Goal: Transaction & Acquisition: Purchase product/service

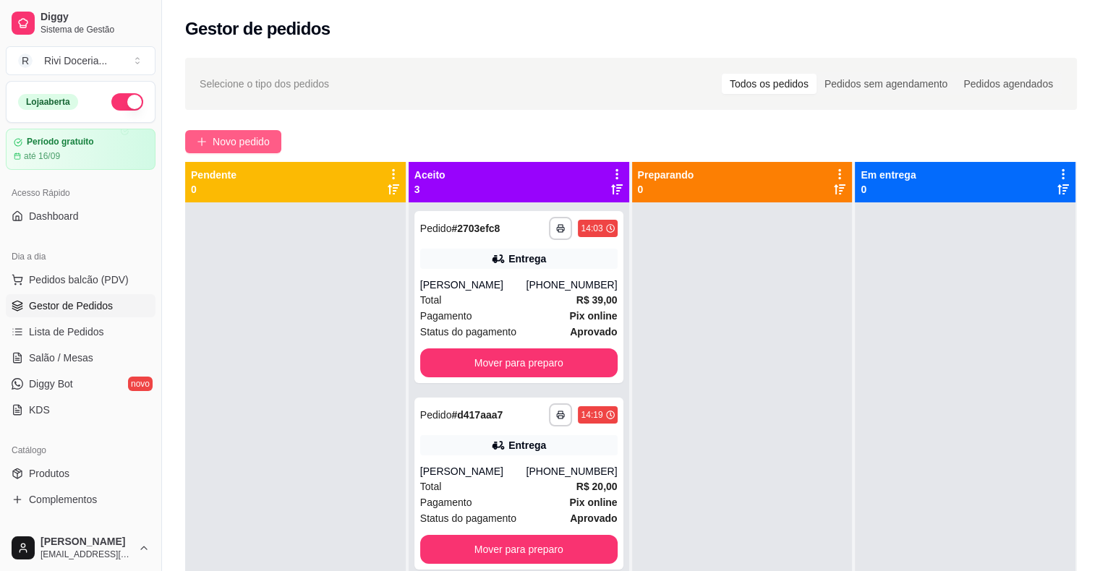
click at [249, 149] on span "Novo pedido" at bounding box center [241, 142] width 57 height 16
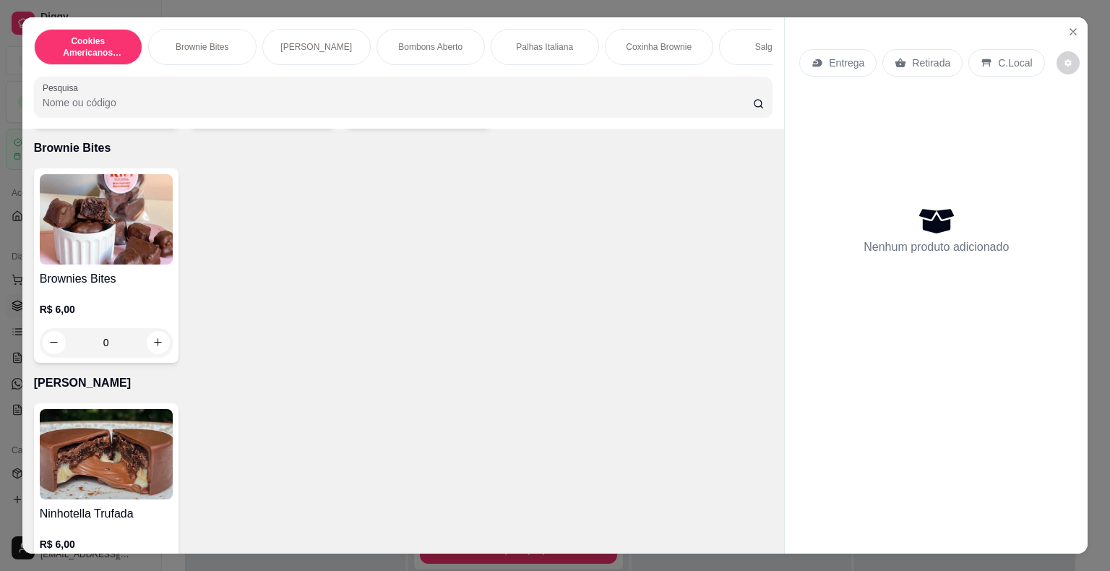
scroll to position [356, 0]
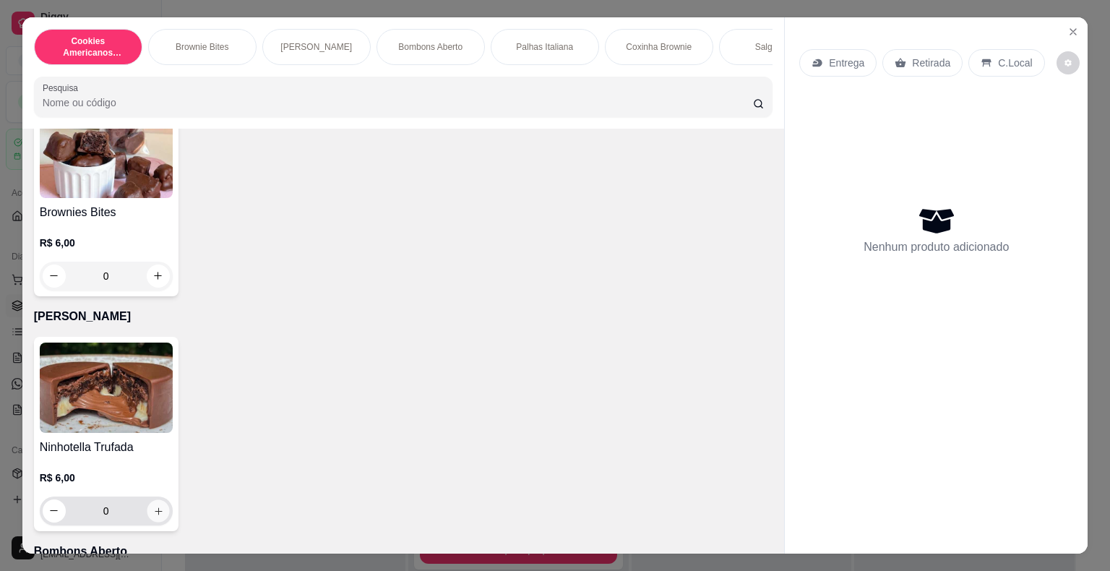
click at [153, 513] on icon "increase-product-quantity" at bounding box center [158, 510] width 11 height 11
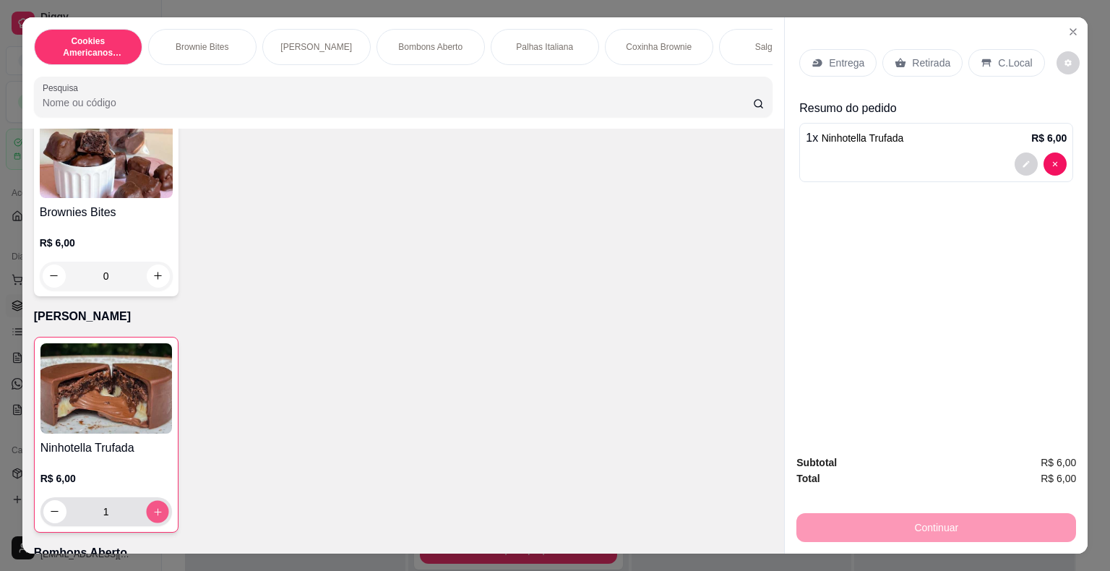
click at [152, 513] on icon "increase-product-quantity" at bounding box center [157, 511] width 11 height 11
type input "2"
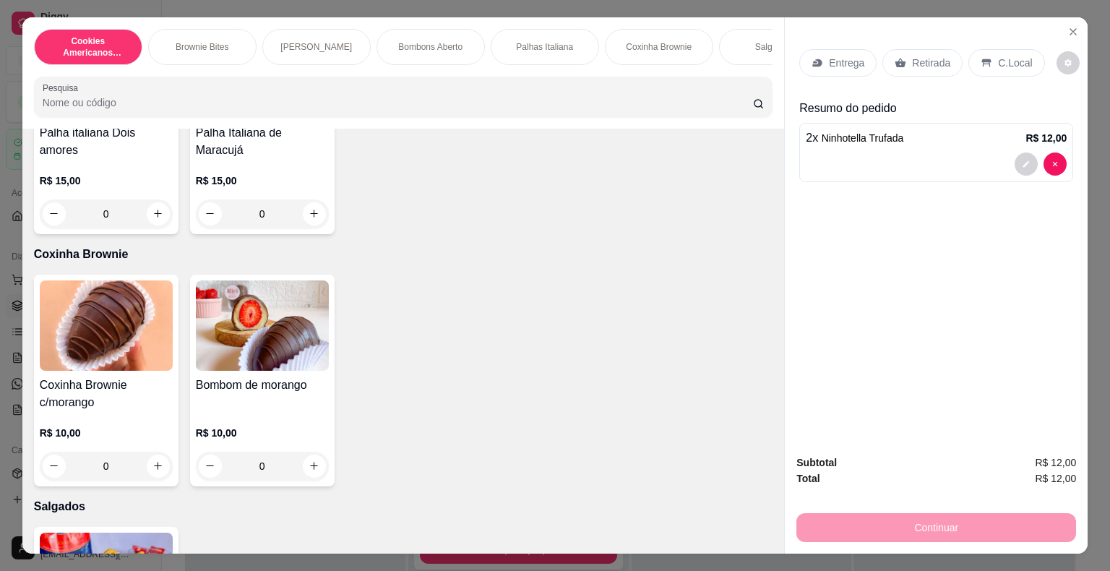
scroll to position [1158, 0]
click at [312, 472] on icon "increase-product-quantity" at bounding box center [314, 466] width 11 height 11
type input "1"
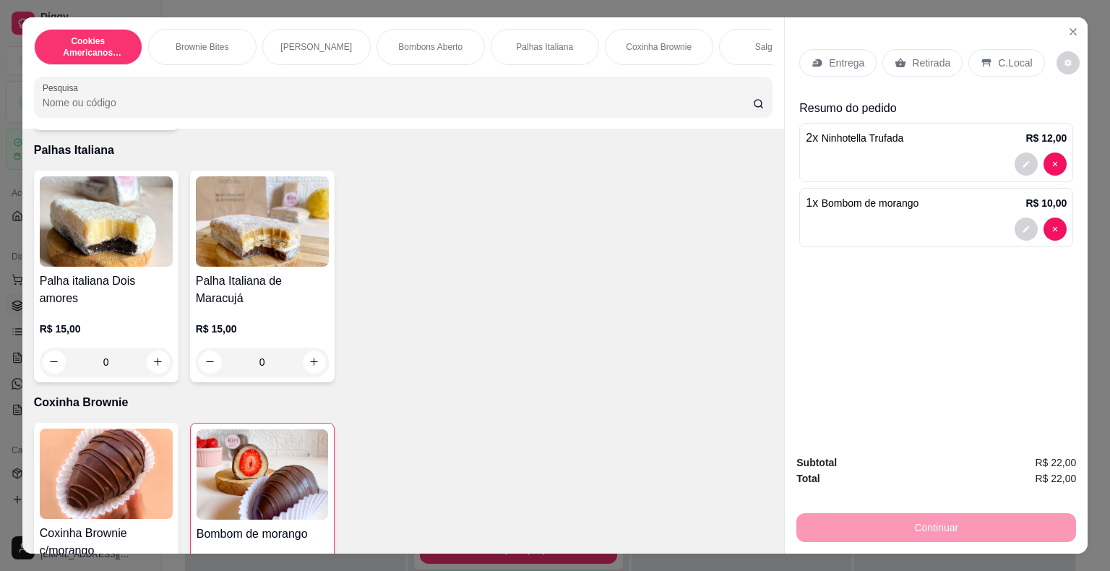
scroll to position [0, 0]
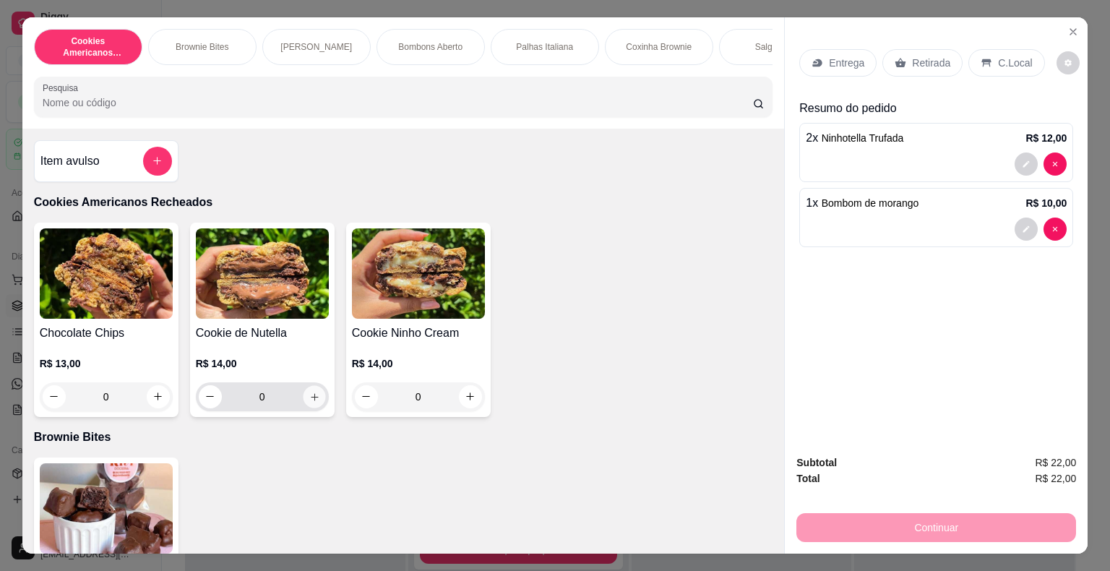
click at [315, 401] on button "increase-product-quantity" at bounding box center [314, 396] width 22 height 22
type input "1"
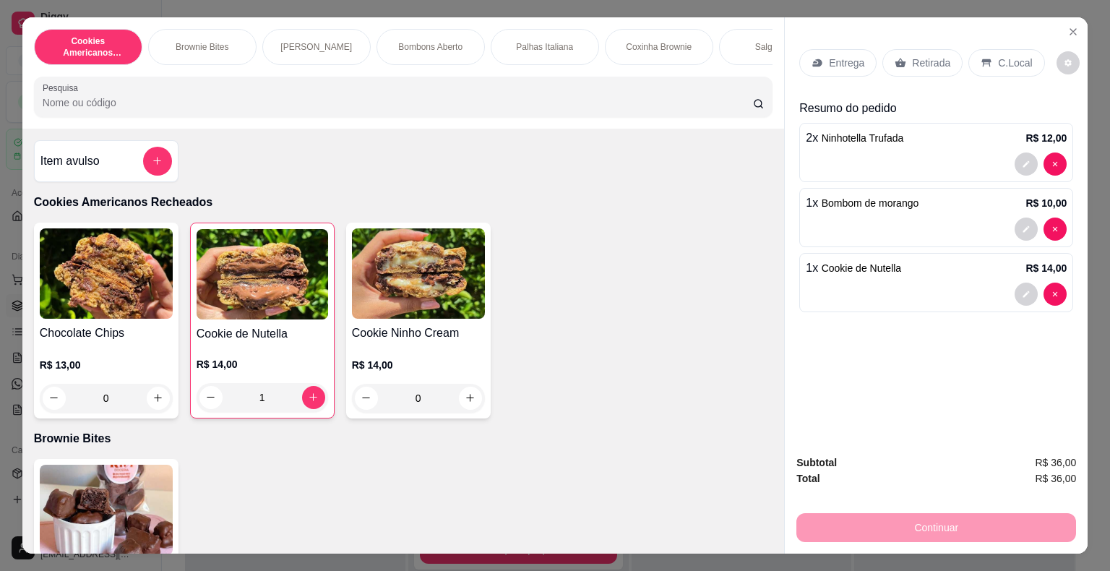
click at [812, 57] on icon at bounding box center [818, 63] width 12 height 12
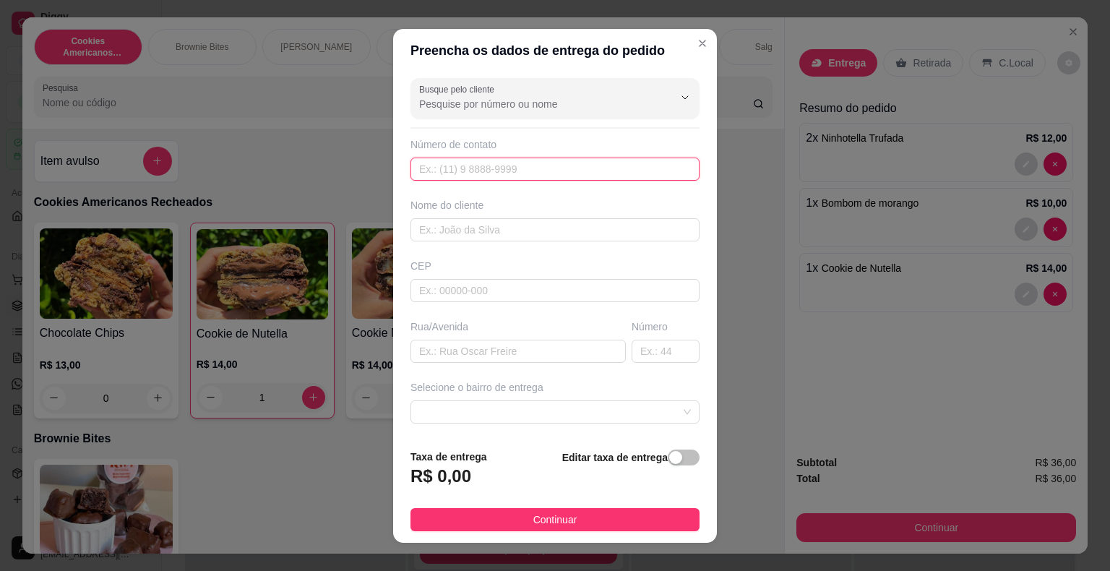
click at [545, 168] on input "text" at bounding box center [555, 169] width 289 height 23
click at [479, 219] on div "Nome do cliente" at bounding box center [555, 219] width 295 height 43
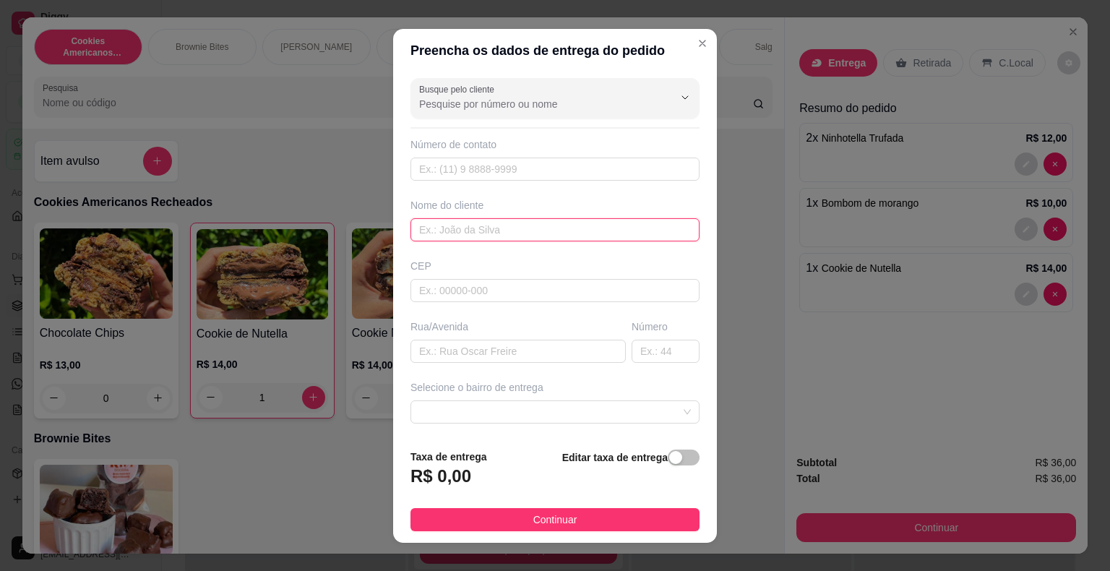
click at [479, 219] on input "text" at bounding box center [555, 229] width 289 height 23
type input "IRIS"
drag, startPoint x: 460, startPoint y: 364, endPoint x: 460, endPoint y: 355, distance: 9.4
click at [460, 355] on div "Busque pelo cliente Número de contato Nome do cliente IRIS CEP Rua/[GEOGRAPHIC_…" at bounding box center [555, 254] width 324 height 365
click at [460, 355] on input "text" at bounding box center [518, 351] width 215 height 23
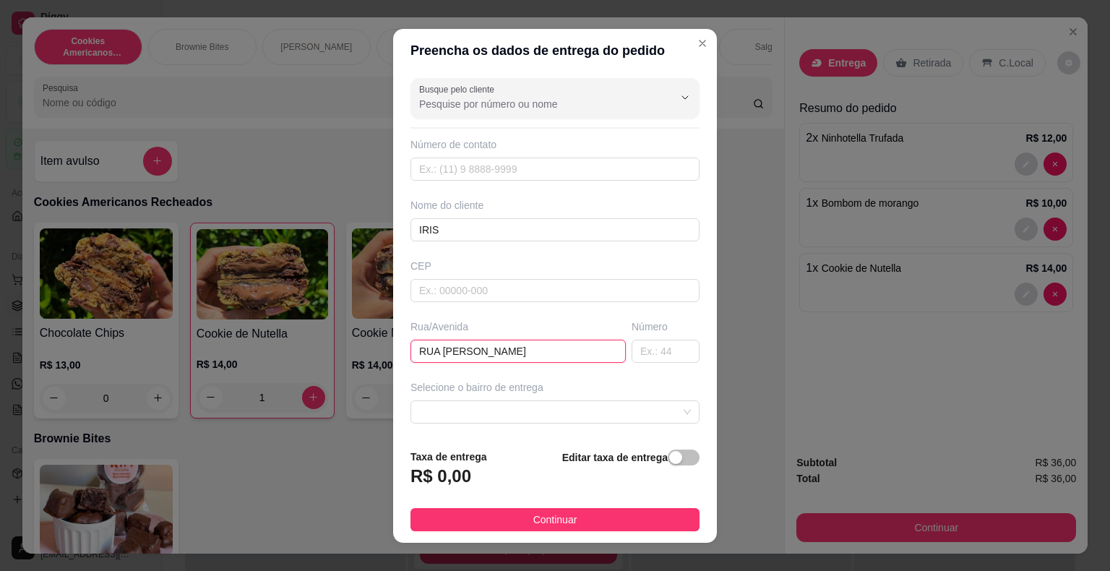
type input "RUA [PERSON_NAME]"
click at [468, 383] on div "Selecione o bairro de entrega" at bounding box center [555, 387] width 289 height 14
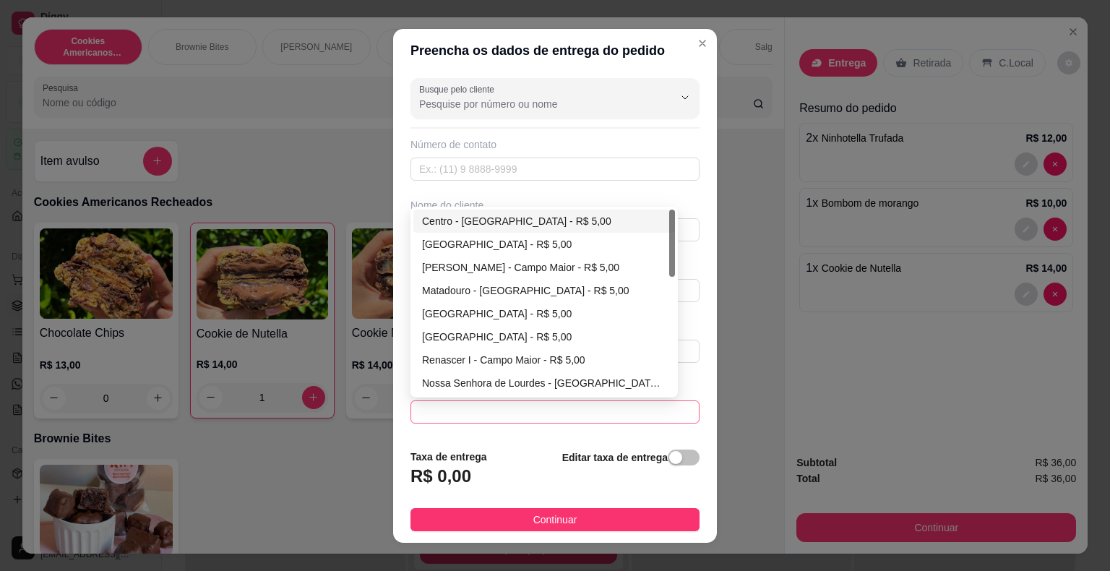
click at [469, 401] on span at bounding box center [555, 412] width 272 height 22
click at [463, 317] on div "[GEOGRAPHIC_DATA] - R$ 5,00" at bounding box center [544, 314] width 244 height 16
type input "Campo Maior"
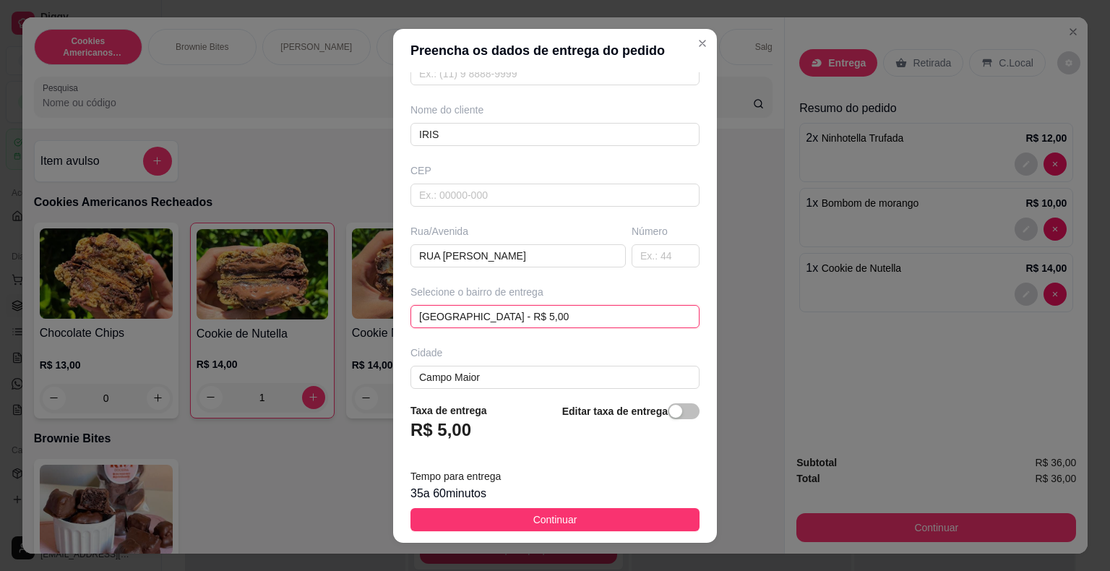
scroll to position [164, 0]
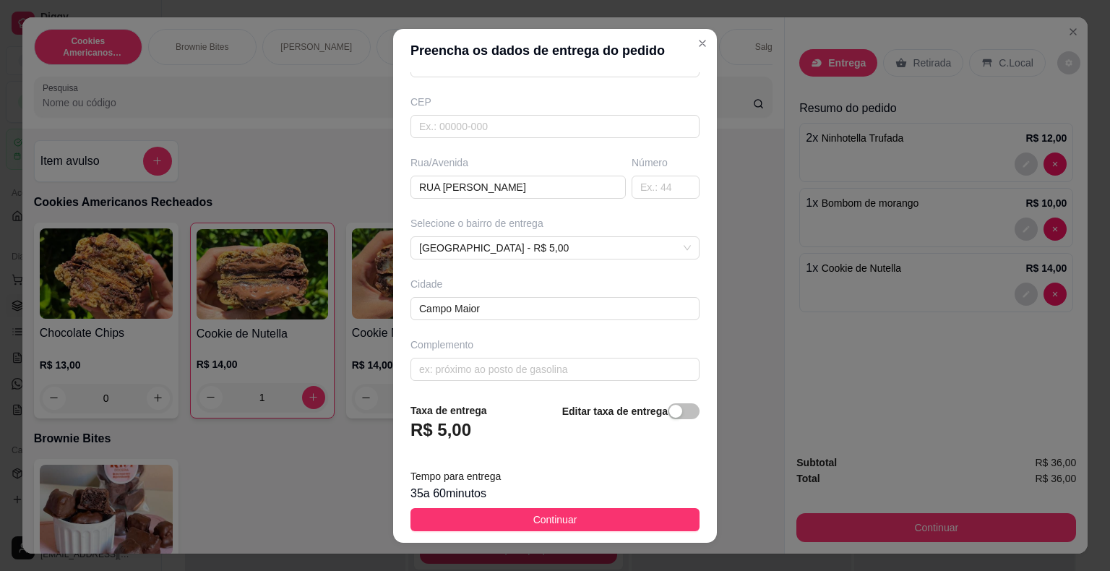
click at [462, 351] on div "Complemento" at bounding box center [555, 359] width 295 height 43
click at [468, 364] on input "text" at bounding box center [555, 369] width 289 height 23
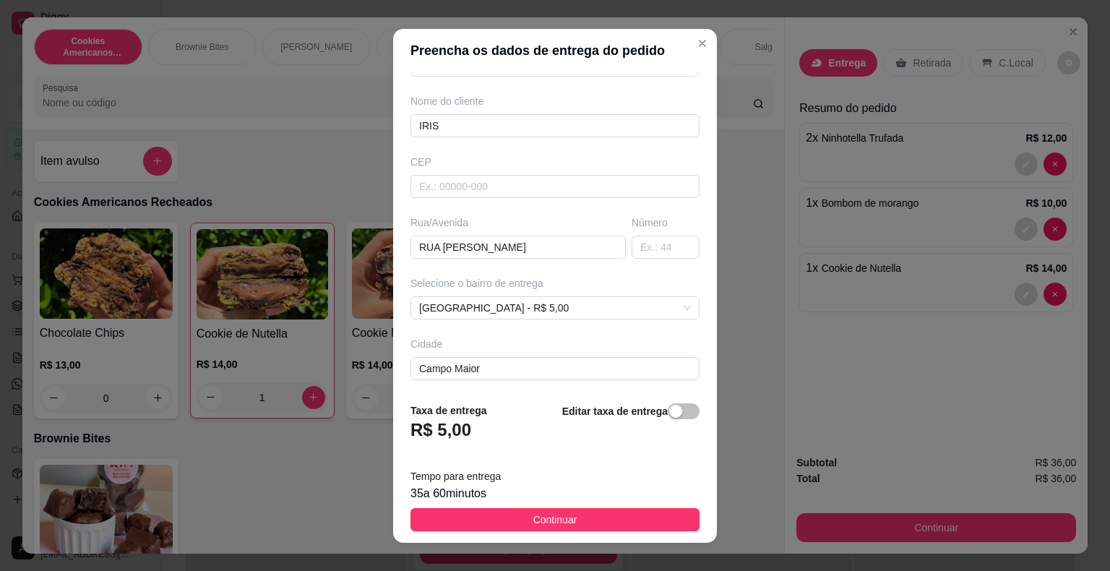
scroll to position [119, 0]
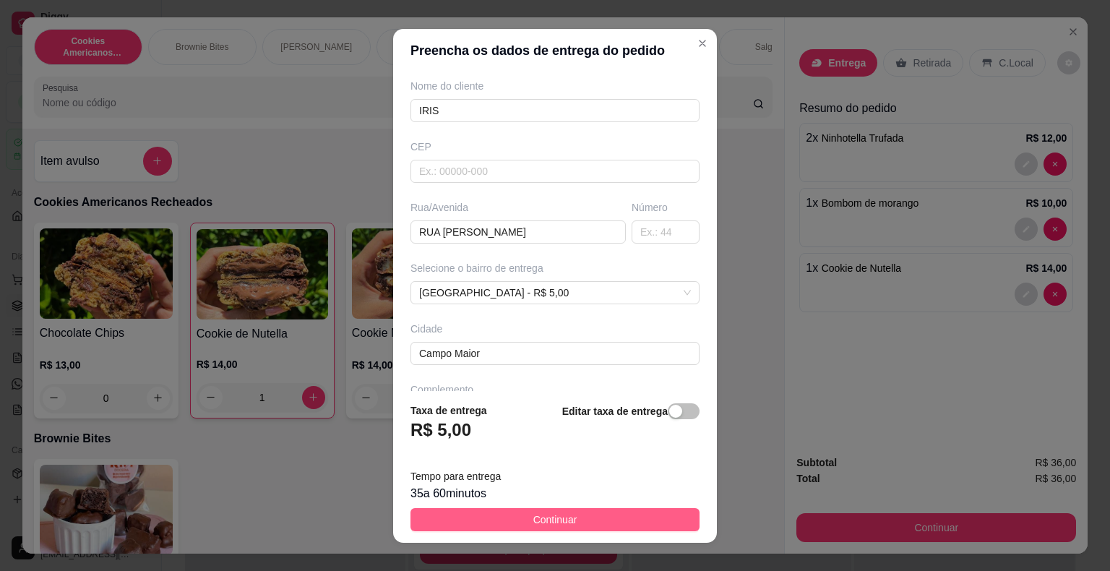
type input "QUADRA Z31 CASA 03, PROX A POUSADA [GEOGRAPHIC_DATA]"
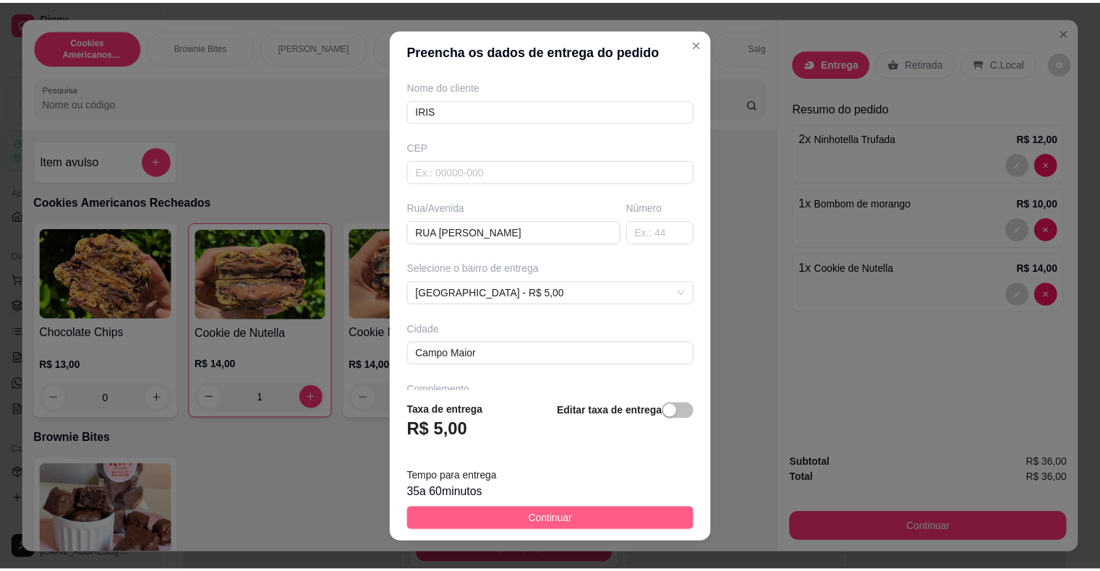
scroll to position [0, 0]
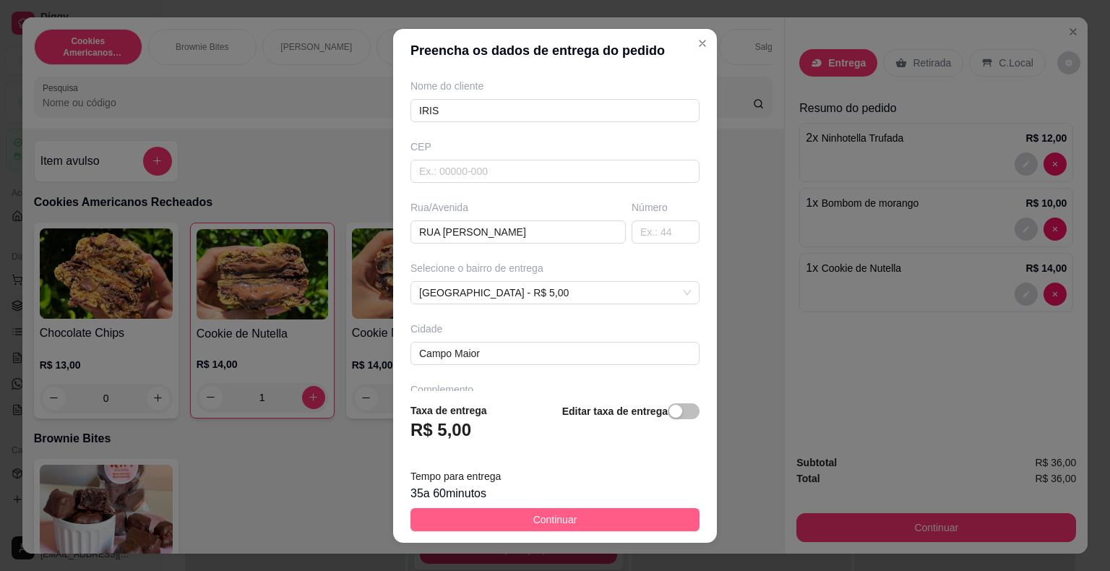
click at [444, 510] on button "Continuar" at bounding box center [555, 519] width 289 height 23
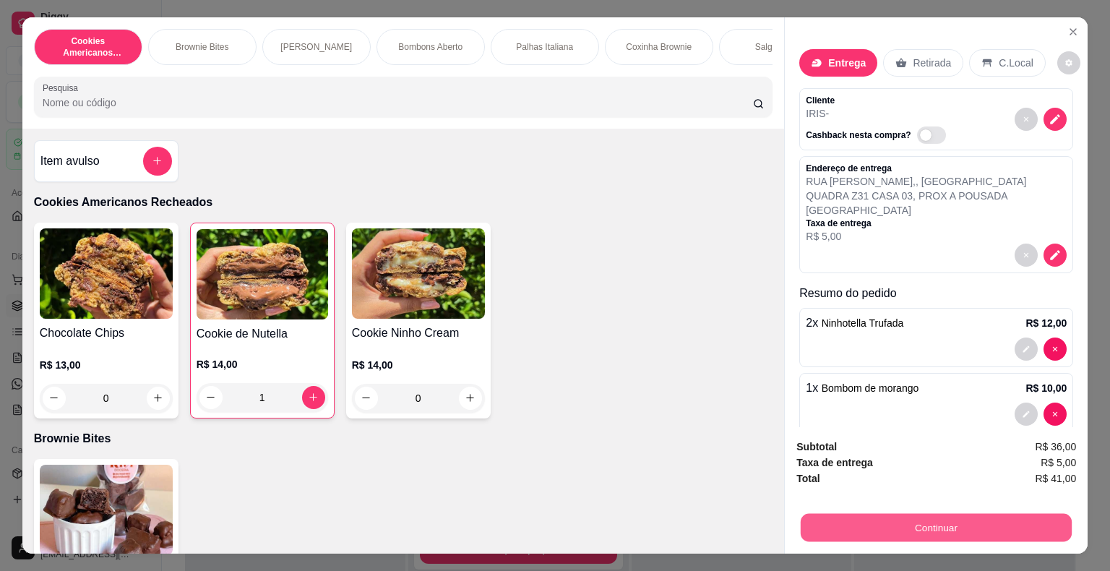
click at [902, 525] on button "Continuar" at bounding box center [936, 528] width 271 height 28
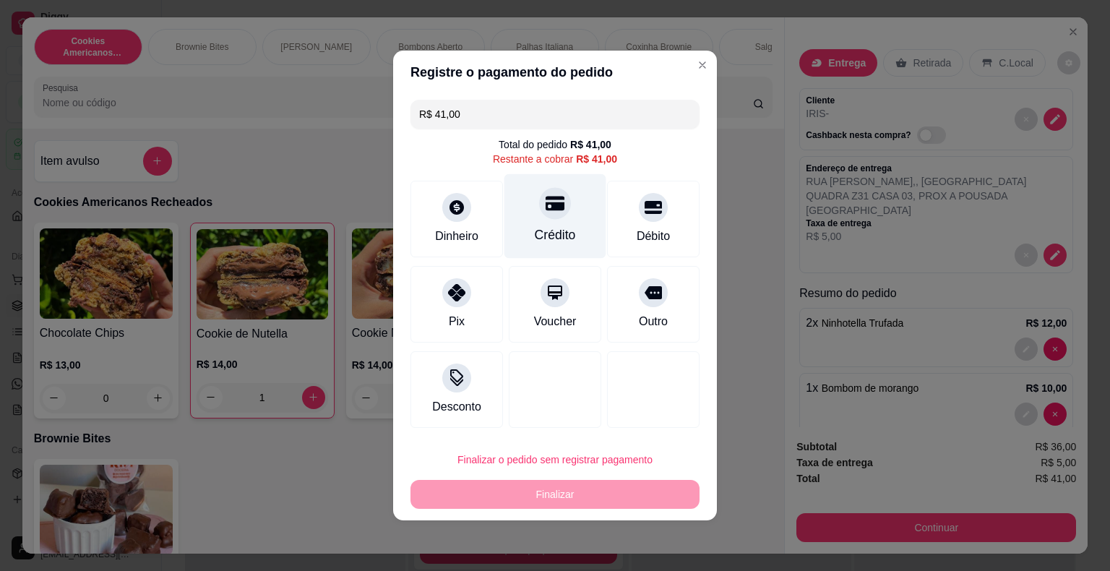
click at [536, 224] on div "Crédito" at bounding box center [556, 216] width 102 height 85
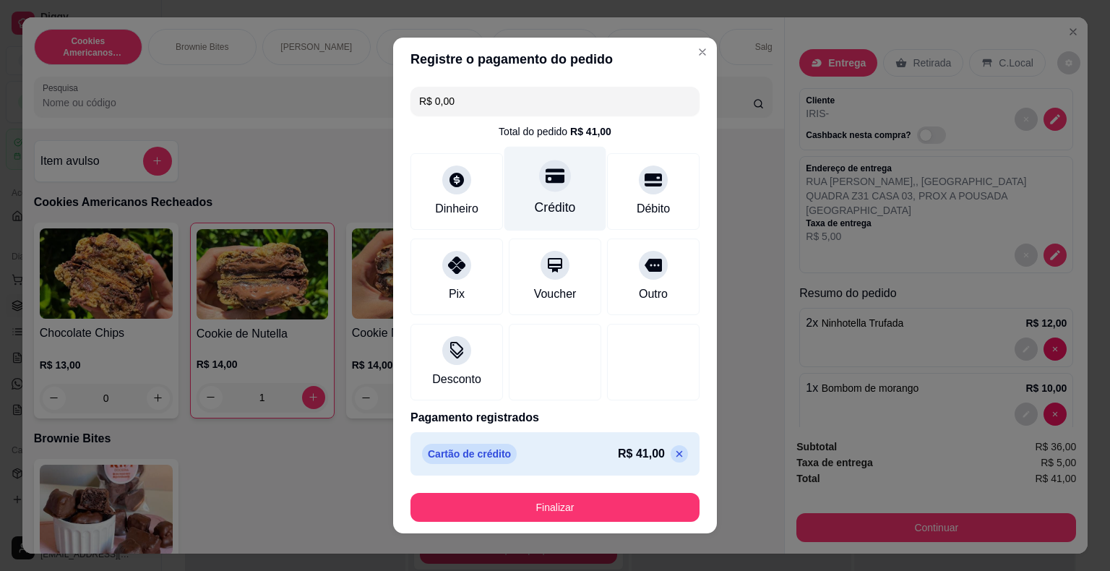
type input "R$ 0,00"
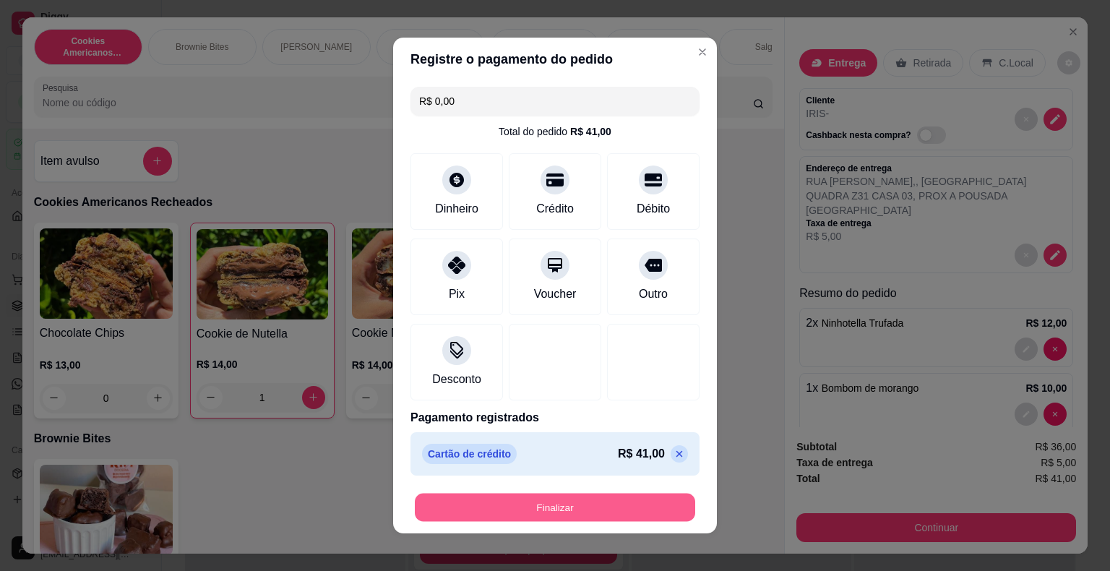
click at [588, 515] on button "Finalizar" at bounding box center [555, 508] width 280 height 28
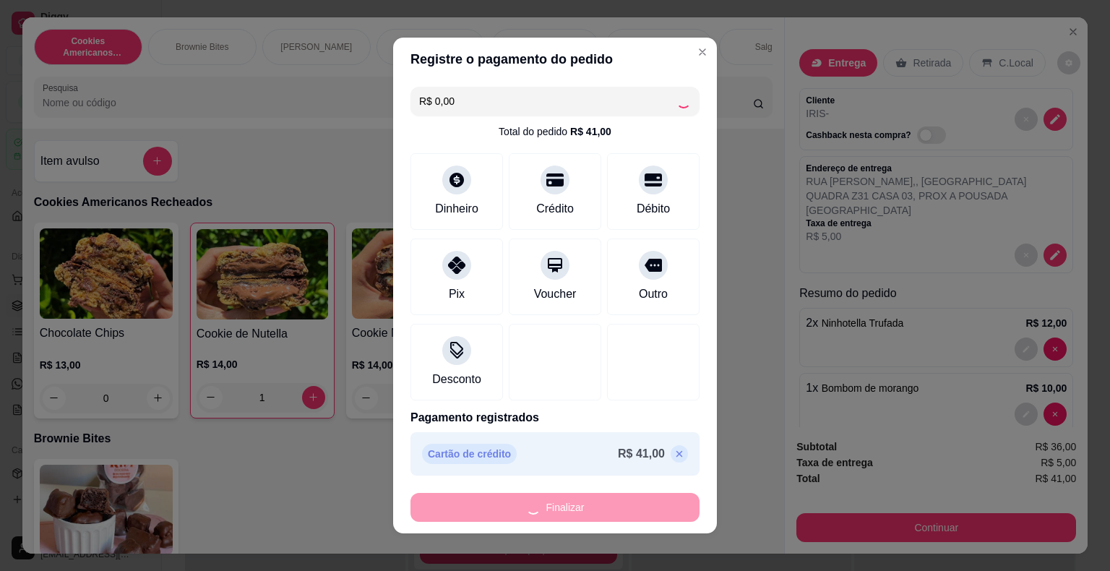
type input "0"
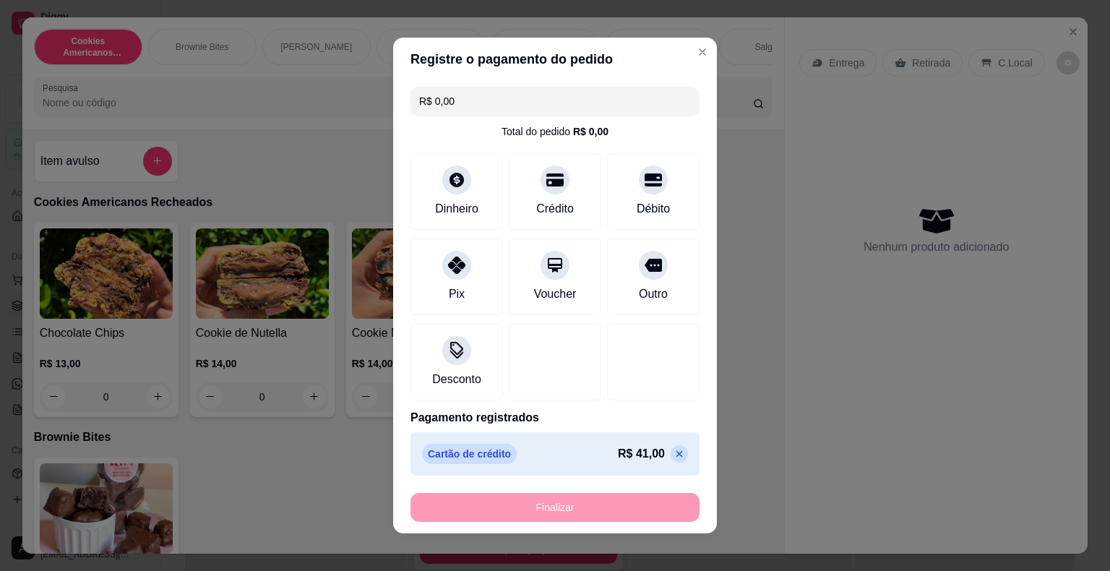
type input "-R$ 41,00"
